Goal: Complete application form

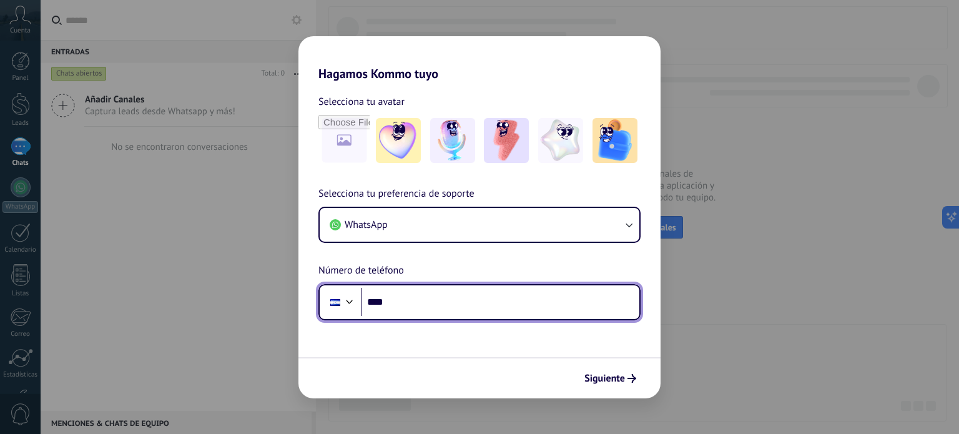
click at [429, 308] on input "****" at bounding box center [500, 302] width 278 height 29
type input "**********"
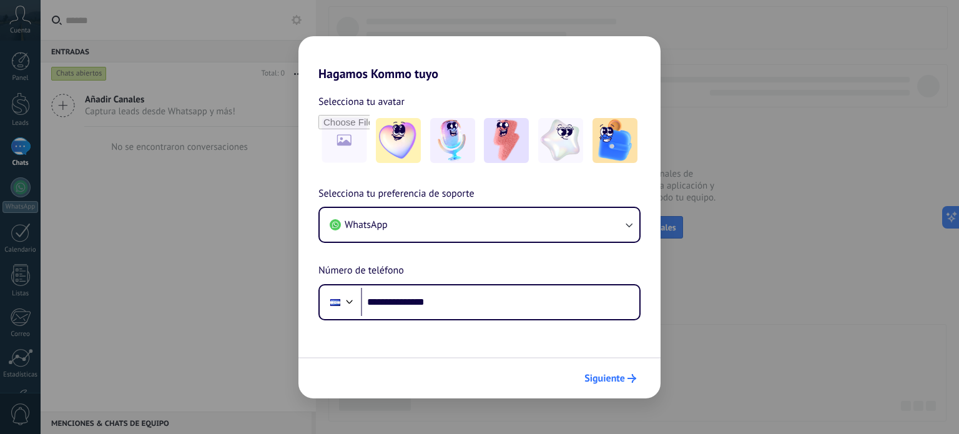
click at [599, 374] on span "Siguiente" at bounding box center [604, 378] width 41 height 9
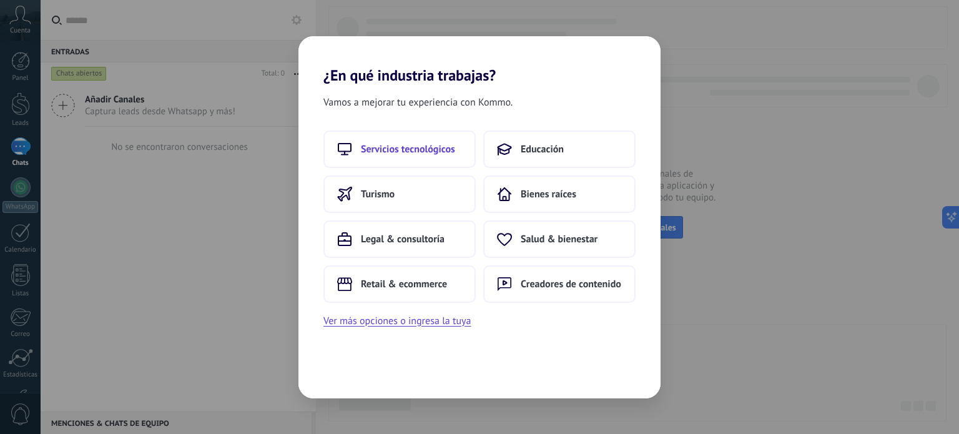
click at [415, 154] on span "Servicios tecnológicos" at bounding box center [408, 149] width 94 height 12
